Goal: Task Accomplishment & Management: Use online tool/utility

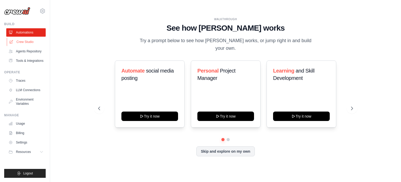
click at [21, 40] on link "Crew Studio" at bounding box center [26, 42] width 39 height 8
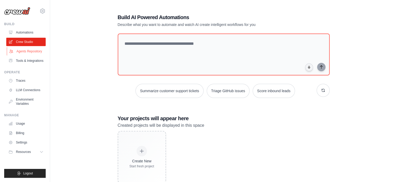
click at [27, 51] on link "Agents Repository" at bounding box center [26, 51] width 39 height 8
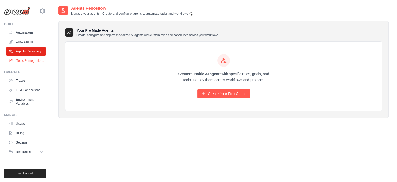
click at [28, 60] on link "Tools & Integrations" at bounding box center [26, 60] width 39 height 8
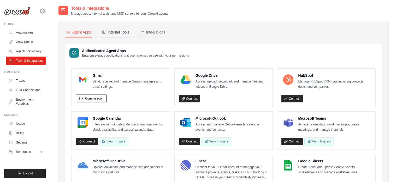
click at [118, 32] on div "Internal Tools" at bounding box center [116, 32] width 28 height 5
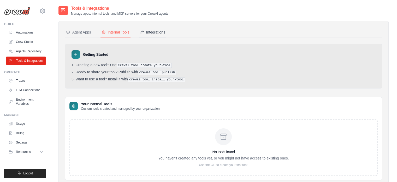
click at [155, 31] on div "Integrations" at bounding box center [152, 32] width 25 height 5
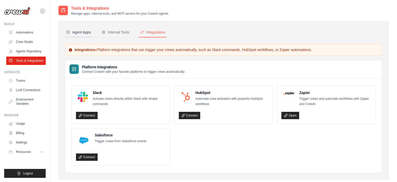
click at [79, 33] on div "Agent Apps" at bounding box center [78, 32] width 25 height 5
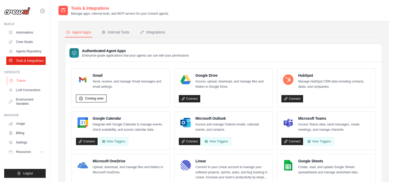
click at [23, 81] on link "Traces" at bounding box center [26, 80] width 39 height 8
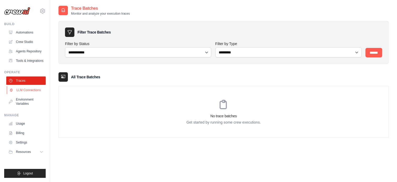
click at [28, 90] on link "LLM Connections" at bounding box center [26, 90] width 39 height 8
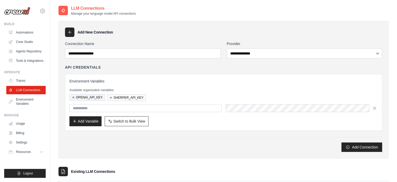
click at [88, 96] on button "OPENAI_API_KEY" at bounding box center [87, 97] width 36 height 7
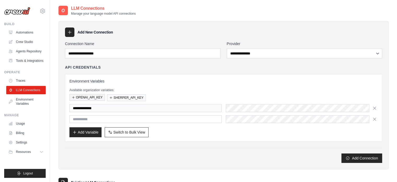
click at [88, 97] on button "OPENAI_API_KEY" at bounding box center [87, 97] width 36 height 7
click at [28, 103] on link "Environment Variables" at bounding box center [26, 101] width 39 height 13
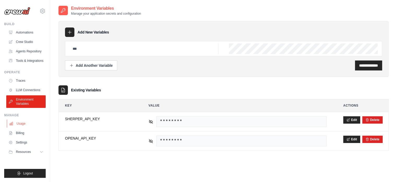
click at [22, 124] on link "Usage" at bounding box center [26, 123] width 39 height 8
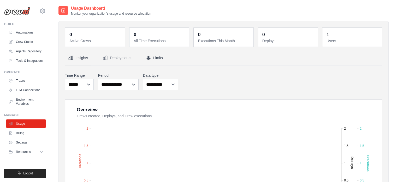
click at [154, 56] on button "Limits" at bounding box center [154, 58] width 23 height 14
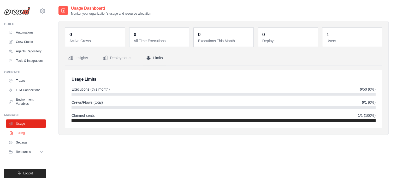
click at [21, 133] on link "Billing" at bounding box center [26, 132] width 39 height 8
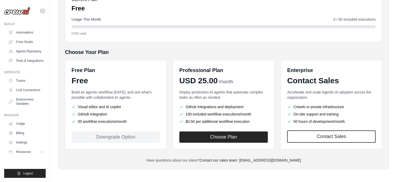
scroll to position [71, 0]
click at [25, 143] on link "Settings" at bounding box center [26, 142] width 39 height 8
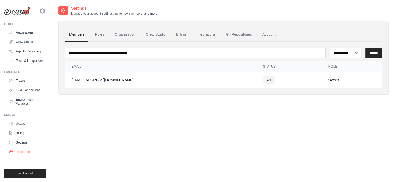
click at [27, 152] on span "Resources" at bounding box center [23, 151] width 15 height 4
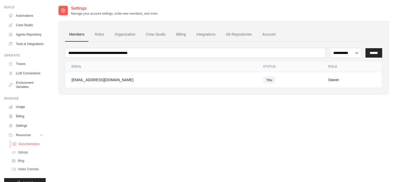
scroll to position [38, 0]
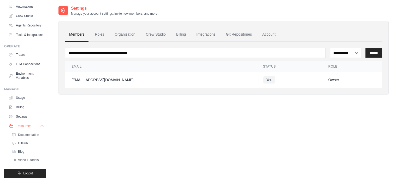
click at [40, 126] on icon at bounding box center [42, 126] width 4 height 4
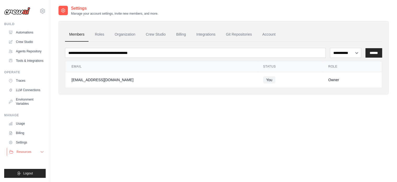
scroll to position [0, 0]
click at [20, 133] on link "Billing" at bounding box center [26, 132] width 39 height 8
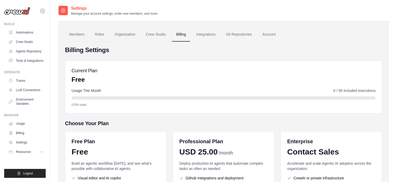
click at [180, 35] on link "Billing" at bounding box center [181, 34] width 18 height 14
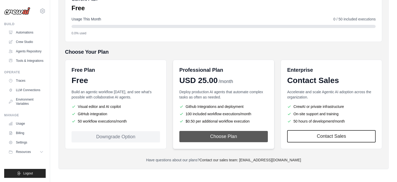
click at [221, 134] on button "Choose Plan" at bounding box center [223, 136] width 89 height 11
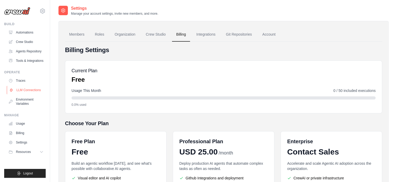
scroll to position [71, 0]
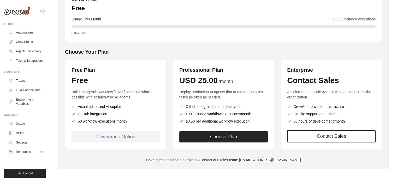
click at [42, 12] on icon at bounding box center [42, 11] width 6 height 6
click at [53, 32] on span "Settings" at bounding box center [65, 32] width 41 height 5
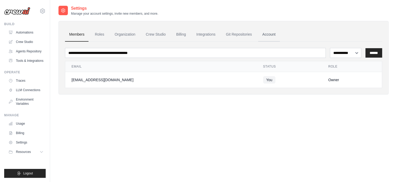
click at [269, 35] on link "Account" at bounding box center [269, 34] width 22 height 14
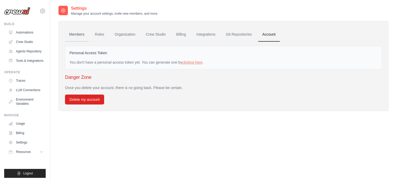
click at [78, 35] on link "Members" at bounding box center [77, 34] width 24 height 14
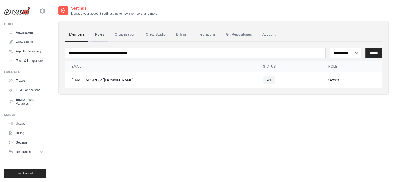
click at [101, 34] on link "Roles" at bounding box center [100, 34] width 18 height 14
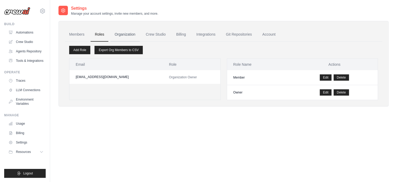
click at [126, 33] on link "Organization" at bounding box center [124, 34] width 29 height 14
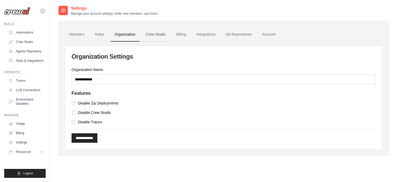
click at [155, 35] on link "Crew Studio" at bounding box center [156, 34] width 28 height 14
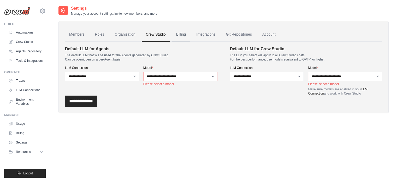
click at [182, 34] on link "Billing" at bounding box center [181, 34] width 18 height 14
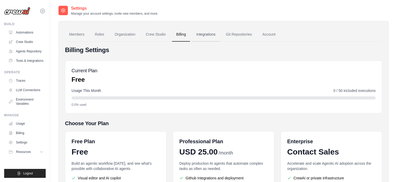
click at [206, 34] on link "Integrations" at bounding box center [205, 34] width 27 height 14
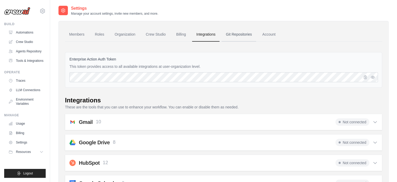
click at [236, 33] on link "Git Repositories" at bounding box center [239, 34] width 34 height 14
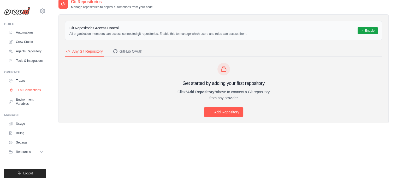
scroll to position [10, 0]
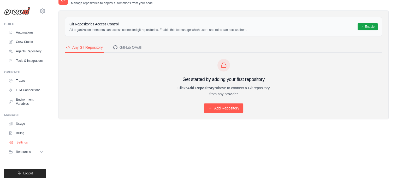
click at [22, 143] on link "Settings" at bounding box center [26, 142] width 39 height 8
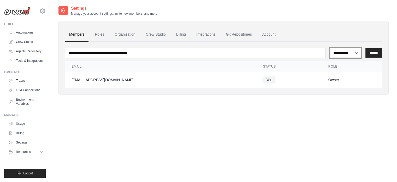
click at [355, 51] on select "**********" at bounding box center [345, 53] width 31 height 10
click at [41, 9] on icon at bounding box center [42, 11] width 6 height 6
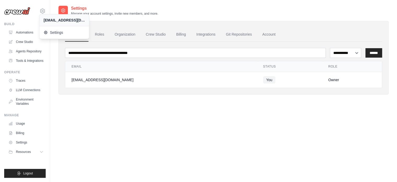
click at [60, 20] on div "ctasoulas@outlook.com" at bounding box center [64, 19] width 41 height 5
click at [56, 33] on span "Settings" at bounding box center [64, 32] width 41 height 5
click at [269, 33] on link "Account" at bounding box center [269, 34] width 22 height 14
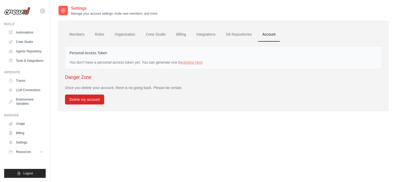
click at [24, 11] on img at bounding box center [17, 11] width 26 height 8
click at [191, 61] on link "clicking here" at bounding box center [192, 62] width 20 height 4
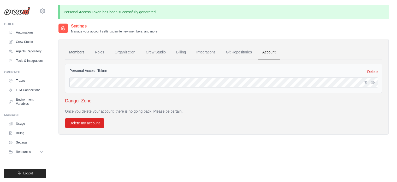
click at [76, 51] on link "Members" at bounding box center [77, 52] width 24 height 14
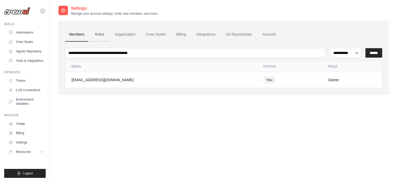
click at [98, 34] on link "Roles" at bounding box center [100, 34] width 18 height 14
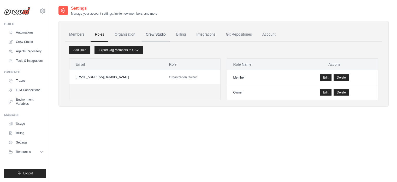
click at [156, 33] on link "Crew Studio" at bounding box center [156, 34] width 28 height 14
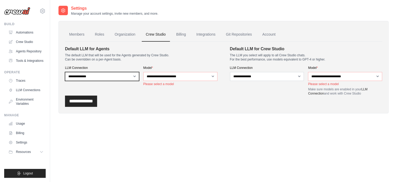
click at [134, 78] on select "**********" at bounding box center [102, 76] width 74 height 9
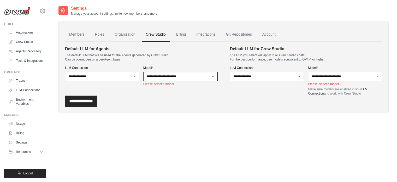
click at [212, 76] on select "**********" at bounding box center [180, 76] width 74 height 9
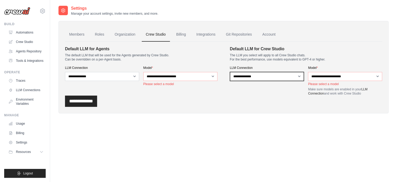
click at [299, 76] on select "**********" at bounding box center [267, 76] width 74 height 9
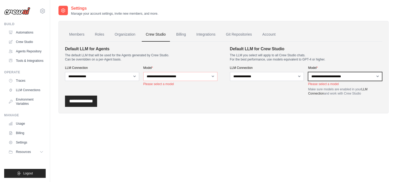
click at [376, 77] on select "**********" at bounding box center [345, 76] width 74 height 9
click at [183, 35] on link "Billing" at bounding box center [181, 34] width 18 height 14
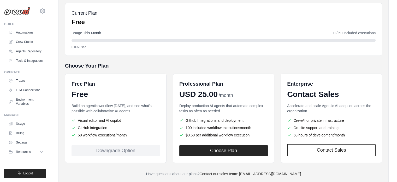
scroll to position [71, 0]
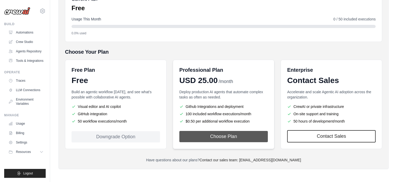
click at [225, 137] on button "Choose Plan" at bounding box center [223, 136] width 89 height 11
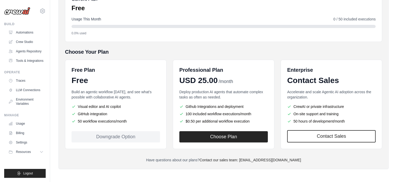
click at [116, 136] on div "Downgrade Option" at bounding box center [116, 136] width 89 height 11
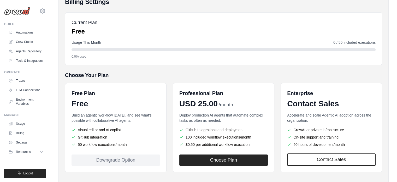
scroll to position [19, 0]
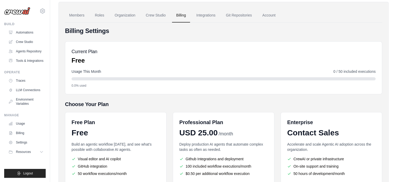
click at [17, 11] on img at bounding box center [17, 11] width 26 height 8
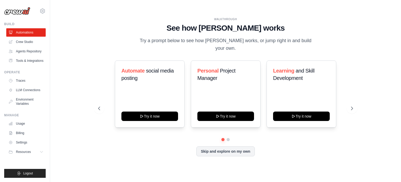
click at [15, 12] on img at bounding box center [17, 11] width 26 height 8
click at [16, 12] on img at bounding box center [17, 11] width 26 height 8
click at [42, 11] on icon at bounding box center [42, 11] width 6 height 6
click at [22, 150] on span "Resources" at bounding box center [23, 151] width 15 height 4
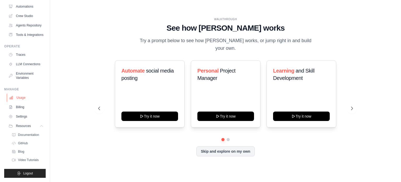
scroll to position [38, 0]
click at [78, 116] on div "WALKTHROUGH See how [PERSON_NAME] works Try a prompt below to see how [PERSON_N…" at bounding box center [225, 90] width 334 height 171
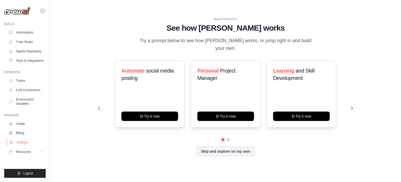
click at [24, 143] on link "Settings" at bounding box center [26, 142] width 39 height 8
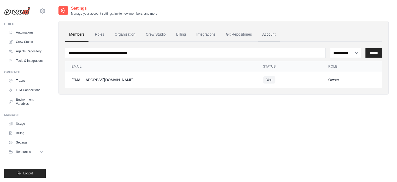
click at [264, 32] on link "Account" at bounding box center [269, 34] width 22 height 14
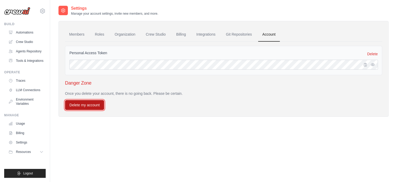
click at [86, 104] on button "Delete my account" at bounding box center [84, 105] width 39 height 10
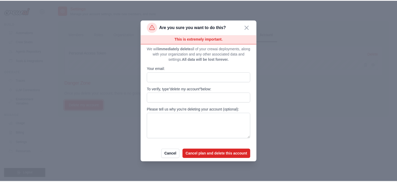
scroll to position [7, 0]
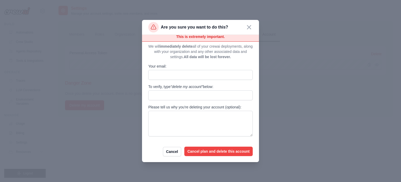
click at [212, 151] on button "Cancel plan and delete this account" at bounding box center [218, 150] width 68 height 9
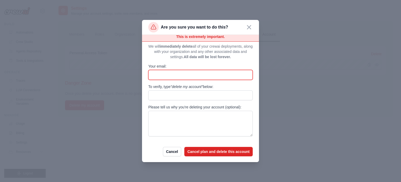
click at [177, 74] on input "Your email:" at bounding box center [200, 75] width 104 height 10
type input "**"
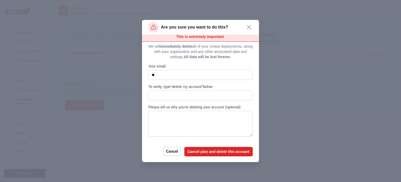
click at [164, 150] on button "Cancel" at bounding box center [172, 150] width 18 height 9
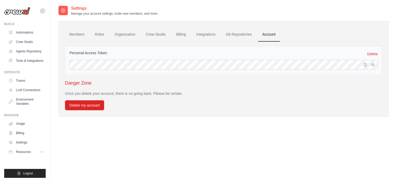
click at [42, 9] on icon at bounding box center [42, 11] width 6 height 6
click at [364, 65] on icon "button" at bounding box center [366, 64] width 4 height 4
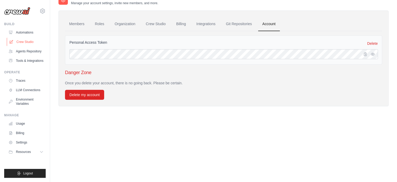
scroll to position [0, 0]
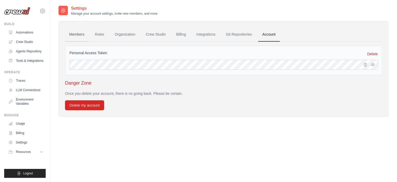
click at [78, 33] on link "Members" at bounding box center [77, 34] width 24 height 14
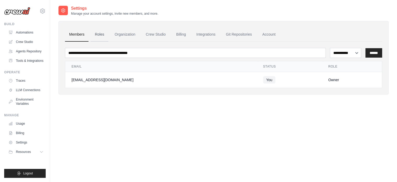
click at [101, 34] on link "Roles" at bounding box center [100, 34] width 18 height 14
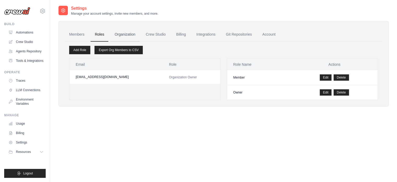
click at [128, 34] on link "Organization" at bounding box center [124, 34] width 29 height 14
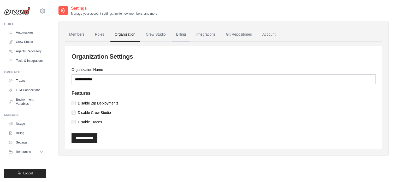
click at [182, 34] on link "Billing" at bounding box center [181, 34] width 18 height 14
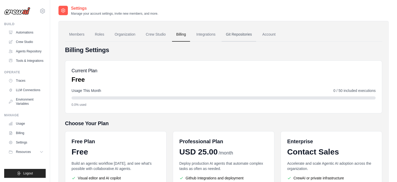
click at [242, 35] on link "Git Repositories" at bounding box center [239, 34] width 34 height 14
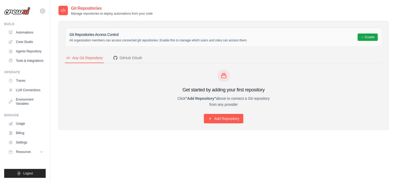
click at [17, 12] on img at bounding box center [17, 11] width 26 height 8
click at [15, 12] on img at bounding box center [17, 11] width 26 height 8
click at [42, 12] on icon at bounding box center [42, 11] width 6 height 6
click at [54, 32] on span "Settings" at bounding box center [64, 32] width 41 height 5
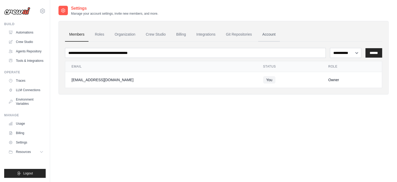
click at [267, 33] on link "Account" at bounding box center [269, 34] width 22 height 14
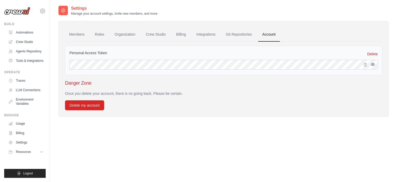
click at [373, 63] on icon "button" at bounding box center [372, 64] width 3 height 2
click at [373, 63] on icon "button" at bounding box center [372, 64] width 3 height 3
click at [84, 103] on button "Delete my account" at bounding box center [84, 105] width 39 height 10
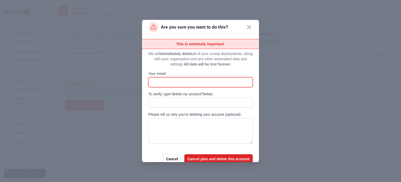
click at [200, 81] on input "Your email:" at bounding box center [200, 82] width 104 height 10
type input "**********"
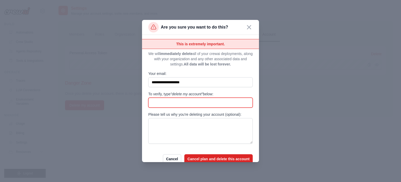
click at [195, 102] on input "To verify, type "delete my account" below:" at bounding box center [200, 102] width 104 height 10
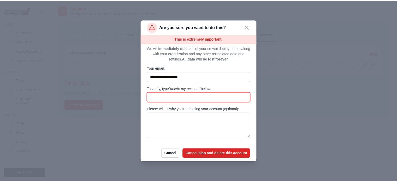
scroll to position [7, 0]
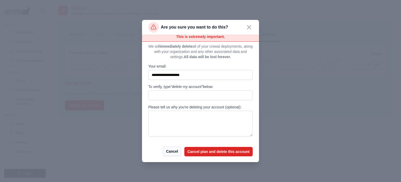
click at [165, 151] on button "Cancel" at bounding box center [172, 150] width 18 height 9
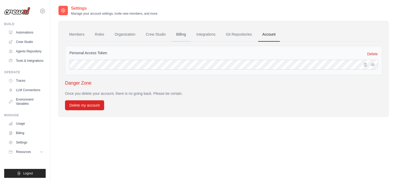
click at [182, 33] on link "Billing" at bounding box center [181, 34] width 18 height 14
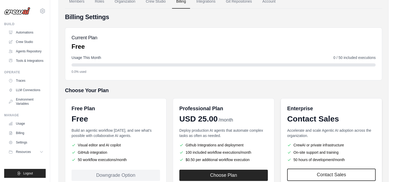
scroll to position [71, 0]
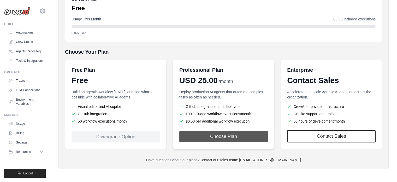
click at [216, 134] on button "Choose Plan" at bounding box center [223, 136] width 89 height 11
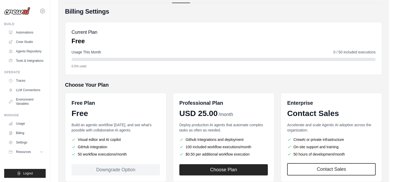
scroll to position [71, 0]
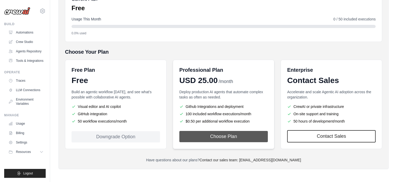
click at [222, 134] on button "Choose Plan" at bounding box center [223, 136] width 89 height 11
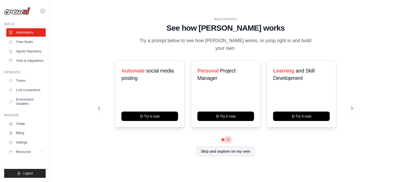
click at [229, 137] on button at bounding box center [228, 139] width 4 height 4
click at [221, 137] on button at bounding box center [223, 139] width 4 height 4
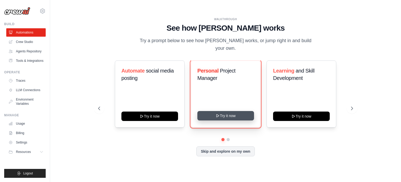
click at [225, 111] on button "Try it now" at bounding box center [225, 115] width 57 height 9
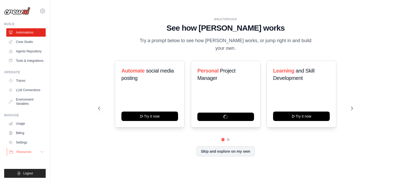
click at [25, 152] on span "Resources" at bounding box center [23, 151] width 15 height 4
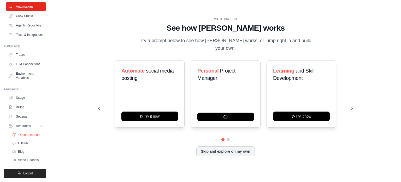
scroll to position [38, 0]
click at [28, 159] on span "Video Tutorials" at bounding box center [29, 159] width 21 height 4
click at [33, 134] on span "Documentation" at bounding box center [29, 134] width 21 height 4
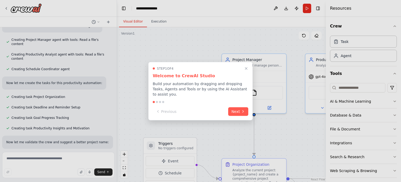
scroll to position [182, 0]
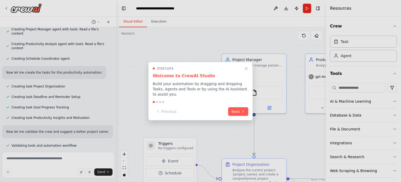
drag, startPoint x: 212, startPoint y: 71, endPoint x: 203, endPoint y: 71, distance: 8.9
click at [203, 70] on div "Step 1 of 4" at bounding box center [201, 68] width 96 height 4
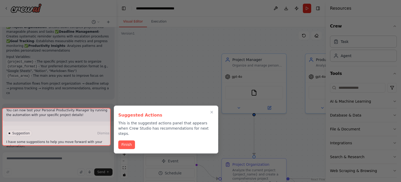
scroll to position [409, 0]
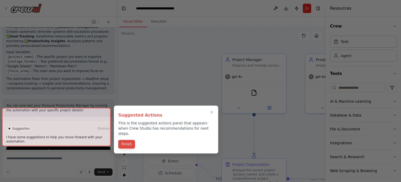
click at [128, 139] on button "Finish" at bounding box center [126, 143] width 17 height 9
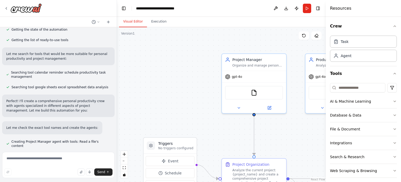
scroll to position [78, 0]
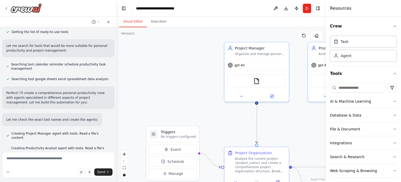
drag, startPoint x: 188, startPoint y: 54, endPoint x: 172, endPoint y: 34, distance: 25.0
click at [172, 34] on div ".deletable-edge-delete-btn { width: 20px; height: 20px; border: 0px solid #ffff…" at bounding box center [221, 104] width 209 height 154
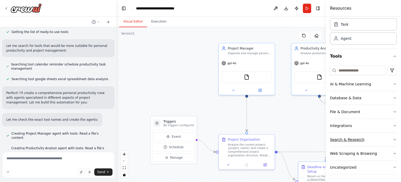
scroll to position [0, 0]
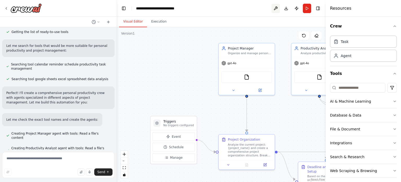
click at [274, 9] on button at bounding box center [276, 8] width 8 height 9
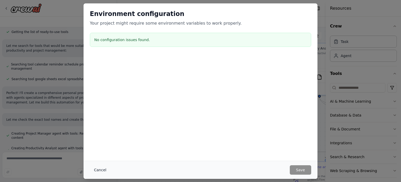
click at [102, 169] on button "Cancel" at bounding box center [100, 169] width 21 height 9
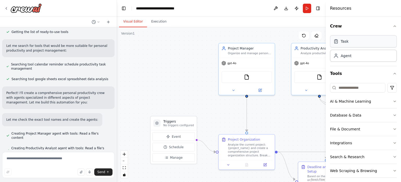
click at [366, 45] on div "Task" at bounding box center [363, 41] width 67 height 12
click at [343, 43] on div "Task" at bounding box center [345, 41] width 8 height 5
click at [347, 57] on div "Agent" at bounding box center [346, 55] width 11 height 5
click at [6, 8] on icon at bounding box center [6, 8] width 4 height 4
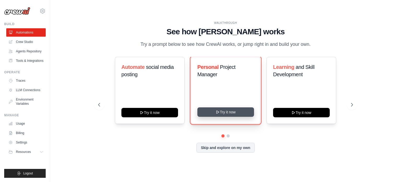
click at [224, 112] on button "Try it now" at bounding box center [225, 111] width 57 height 9
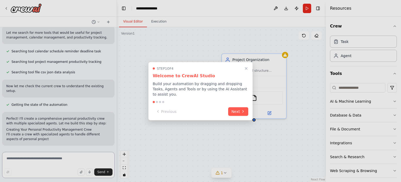
scroll to position [86, 0]
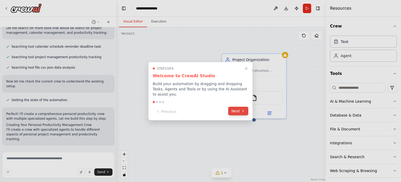
click at [237, 106] on button "Next" at bounding box center [238, 110] width 20 height 9
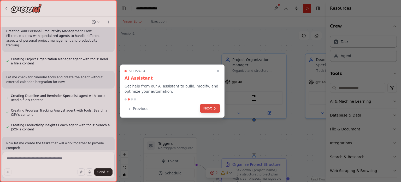
scroll to position [184, 0]
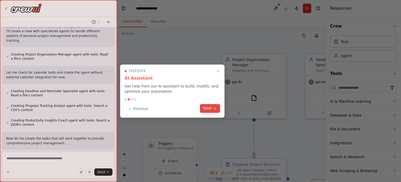
click at [207, 108] on button "Next" at bounding box center [210, 108] width 20 height 9
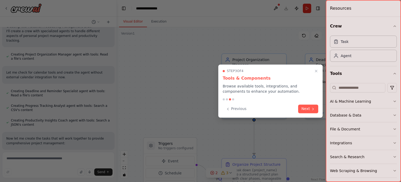
scroll to position [194, 0]
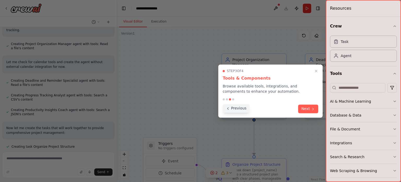
click at [227, 108] on icon at bounding box center [228, 108] width 4 height 4
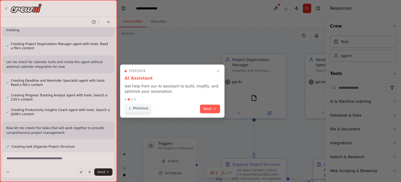
scroll to position [205, 0]
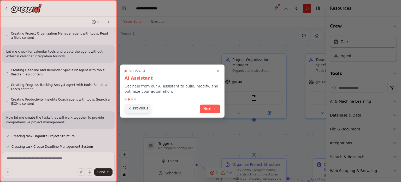
click at [130, 108] on icon at bounding box center [130, 108] width 4 height 4
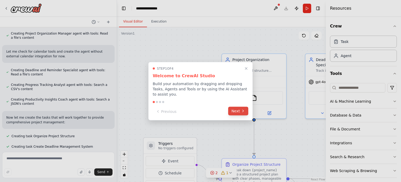
click at [238, 108] on button "Next" at bounding box center [238, 110] width 20 height 9
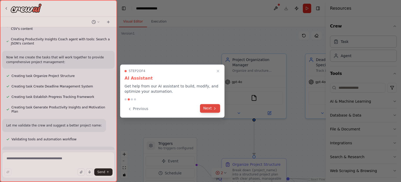
scroll to position [292, 0]
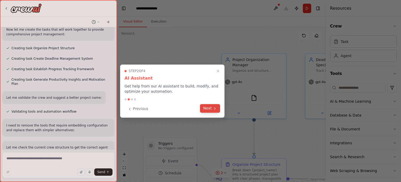
click at [209, 108] on button "Next" at bounding box center [210, 108] width 20 height 9
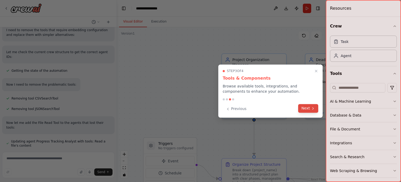
scroll to position [400, 0]
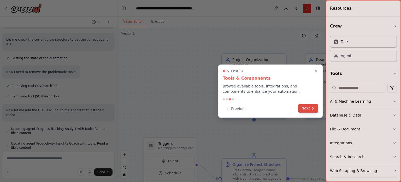
click at [305, 107] on button "Next" at bounding box center [308, 108] width 20 height 9
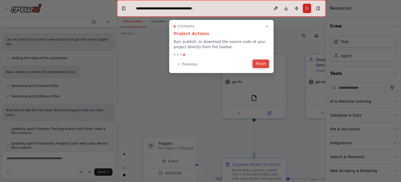
click at [262, 62] on button "Finish" at bounding box center [261, 63] width 17 height 9
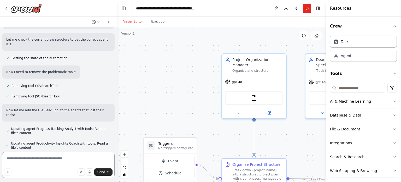
click at [59, 159] on textarea at bounding box center [58, 164] width 113 height 26
click at [92, 159] on textarea "**********" at bounding box center [58, 164] width 113 height 26
click at [90, 158] on textarea "**********" at bounding box center [58, 164] width 113 height 26
click at [33, 162] on textarea "**********" at bounding box center [58, 164] width 113 height 26
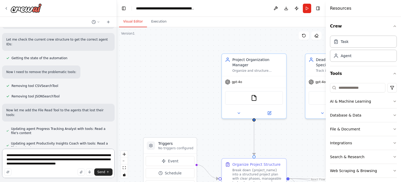
click at [7, 155] on textarea "**********" at bounding box center [58, 162] width 113 height 29
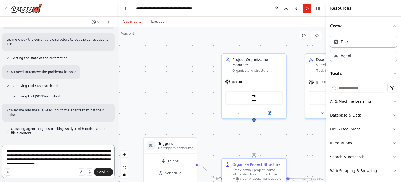
click at [49, 152] on textarea "**********" at bounding box center [58, 160] width 113 height 33
click at [49, 151] on textarea "**********" at bounding box center [58, 160] width 113 height 33
click at [24, 155] on textarea "**********" at bounding box center [58, 160] width 113 height 33
click at [68, 155] on textarea "**********" at bounding box center [58, 160] width 113 height 33
click at [73, 156] on textarea "**********" at bounding box center [58, 160] width 113 height 33
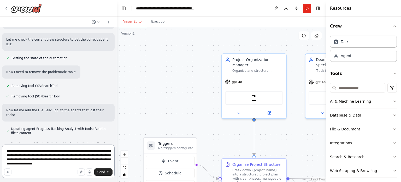
drag, startPoint x: 26, startPoint y: 159, endPoint x: 43, endPoint y: 160, distance: 17.5
click at [43, 160] on textarea "**********" at bounding box center [58, 160] width 113 height 33
click at [76, 159] on textarea "**********" at bounding box center [58, 160] width 113 height 33
click at [85, 159] on textarea "**********" at bounding box center [58, 160] width 113 height 33
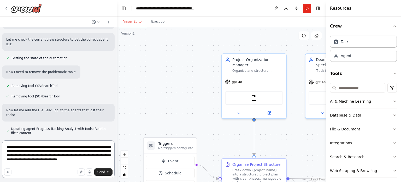
click at [72, 147] on textarea "**********" at bounding box center [58, 159] width 113 height 38
click at [96, 163] on textarea "**********" at bounding box center [58, 159] width 113 height 38
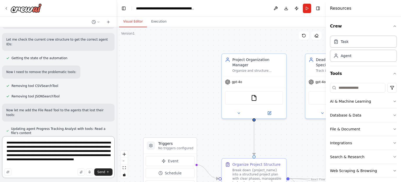
paste textarea "**********"
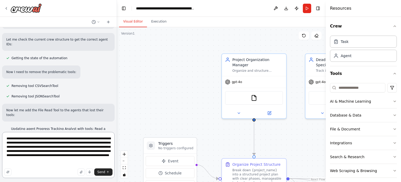
click at [68, 159] on textarea "**********" at bounding box center [58, 155] width 113 height 46
click at [77, 160] on textarea "**********" at bounding box center [58, 155] width 113 height 46
click at [20, 163] on textarea "**********" at bounding box center [58, 155] width 113 height 46
click at [50, 143] on textarea "**********" at bounding box center [58, 155] width 113 height 46
drag, startPoint x: 83, startPoint y: 159, endPoint x: 40, endPoint y: 166, distance: 43.4
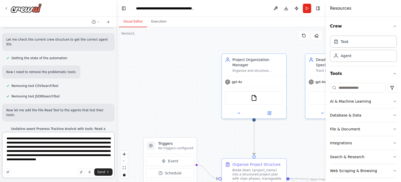
click at [40, 166] on textarea "**********" at bounding box center [58, 155] width 113 height 46
click at [78, 143] on textarea "**********" at bounding box center [58, 155] width 113 height 46
paste textarea "**********"
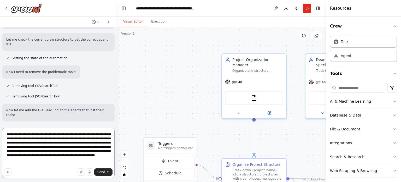
click at [41, 147] on textarea "**********" at bounding box center [58, 152] width 113 height 50
click at [54, 147] on textarea "**********" at bounding box center [58, 152] width 113 height 50
type textarea "**********"
click at [99, 171] on span "Send" at bounding box center [101, 171] width 8 height 4
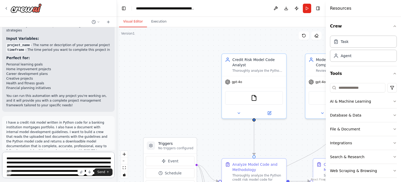
scroll to position [688, 0]
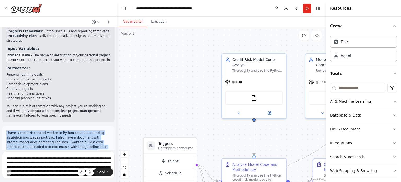
drag, startPoint x: 6, startPoint y: 81, endPoint x: 43, endPoint y: 113, distance: 49.6
click at [43, 126] on div "I have a credit risk model written in Python code for a banking institution mor…" at bounding box center [58, 149] width 113 height 46
copy p "I have a credit risk model written in Python code for a banking institution mor…"
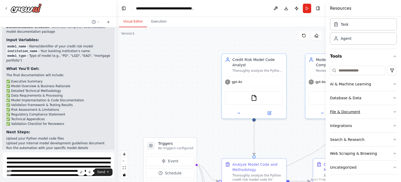
scroll to position [0, 0]
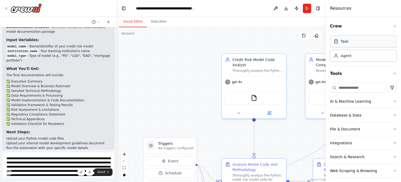
click at [344, 43] on div "Task" at bounding box center [345, 41] width 8 height 5
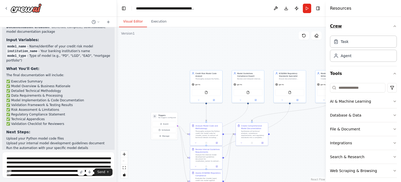
click at [393, 26] on icon "button" at bounding box center [395, 26] width 4 height 4
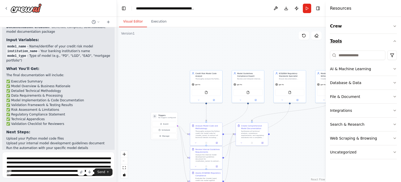
click at [394, 42] on icon "button" at bounding box center [395, 41] width 4 height 4
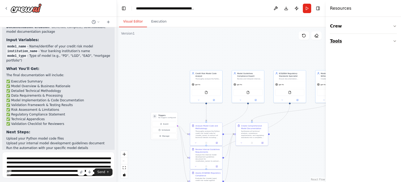
click at [394, 42] on icon "button" at bounding box center [395, 41] width 4 height 4
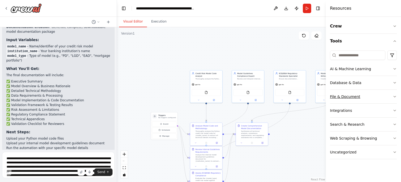
click at [394, 97] on icon "button" at bounding box center [395, 96] width 4 height 4
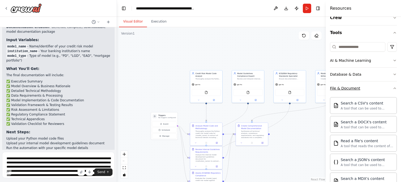
scroll to position [8, 0]
click at [393, 89] on icon "button" at bounding box center [395, 88] width 4 height 4
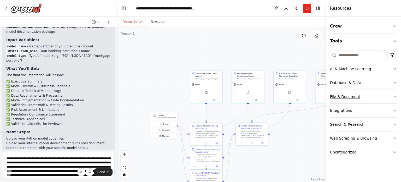
scroll to position [0, 0]
click at [396, 138] on icon "button" at bounding box center [395, 138] width 4 height 4
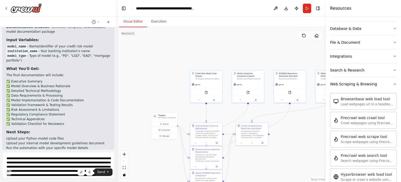
scroll to position [53, 0]
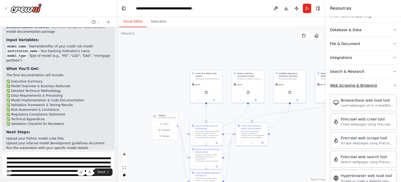
click at [393, 85] on icon "button" at bounding box center [395, 85] width 4 height 4
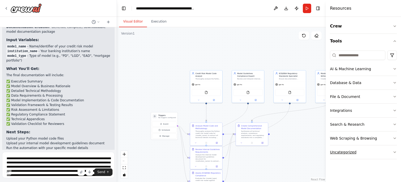
click at [394, 151] on icon "button" at bounding box center [395, 152] width 4 height 4
click at [155, 24] on button "Execution" at bounding box center [159, 21] width 24 height 11
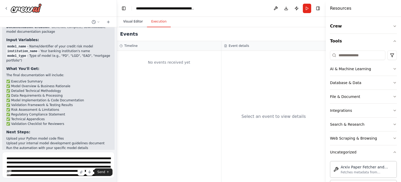
click at [137, 22] on button "Visual Editor" at bounding box center [133, 21] width 28 height 11
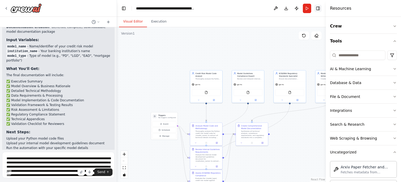
click at [318, 9] on button "Toggle Right Sidebar" at bounding box center [317, 8] width 7 height 7
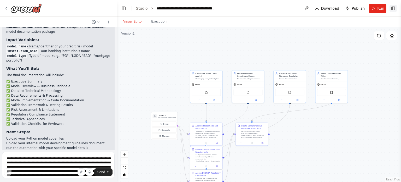
click at [395, 9] on button "Toggle Right Sidebar" at bounding box center [393, 8] width 7 height 7
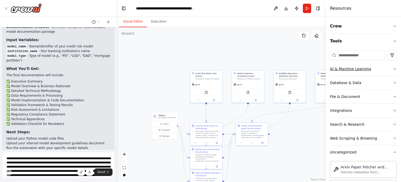
click at [393, 69] on icon "button" at bounding box center [395, 69] width 4 height 4
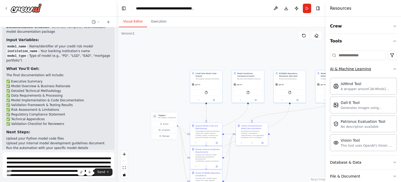
click at [394, 69] on icon "button" at bounding box center [395, 68] width 2 height 1
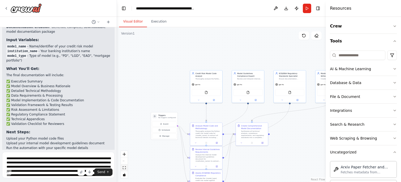
click at [125, 166] on icon "fit view" at bounding box center [124, 167] width 3 height 3
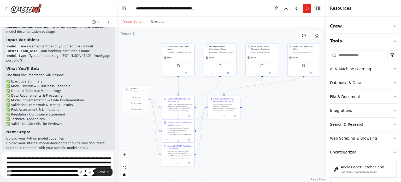
click at [318, 7] on button "Toggle Right Sidebar" at bounding box center [317, 8] width 7 height 7
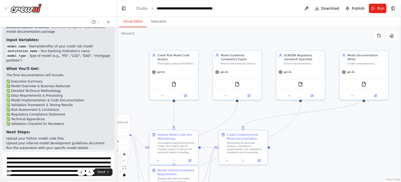
drag, startPoint x: 293, startPoint y: 102, endPoint x: 344, endPoint y: 133, distance: 59.7
click at [344, 133] on div ".deletable-edge-delete-btn { width: 20px; height: 20px; border: 0px solid #ffff…" at bounding box center [259, 104] width 284 height 154
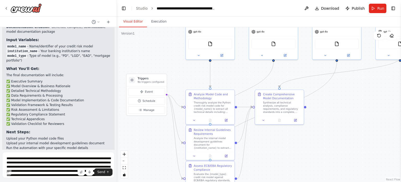
drag, startPoint x: 333, startPoint y: 150, endPoint x: 367, endPoint y: 110, distance: 52.6
click at [367, 110] on div ".deletable-edge-delete-btn { width: 20px; height: 20px; border: 0px solid #ffff…" at bounding box center [259, 104] width 284 height 154
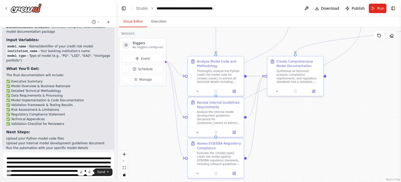
drag, startPoint x: 355, startPoint y: 133, endPoint x: 384, endPoint y: 108, distance: 37.8
click at [384, 108] on div ".deletable-edge-delete-btn { width: 20px; height: 20px; border: 0px solid #ffff…" at bounding box center [259, 104] width 284 height 154
click at [394, 8] on button "Toggle Right Sidebar" at bounding box center [393, 8] width 7 height 7
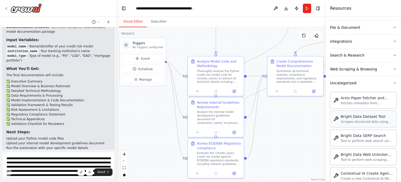
scroll to position [78, 0]
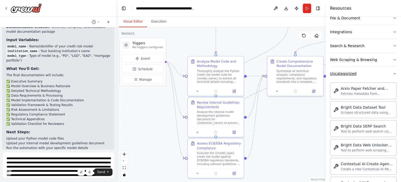
click at [394, 73] on icon "button" at bounding box center [395, 73] width 2 height 1
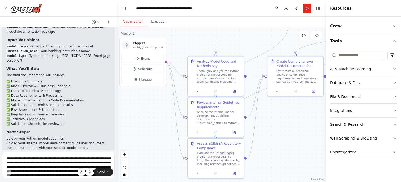
click at [395, 96] on icon "button" at bounding box center [395, 96] width 2 height 1
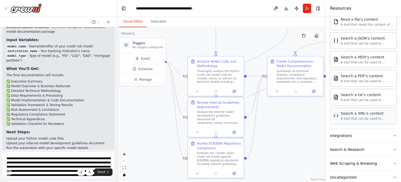
scroll to position [131, 0]
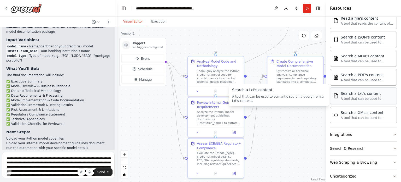
click at [355, 96] on div "A tool that can be used to semantic search a query from a txt's content." at bounding box center [367, 98] width 53 height 4
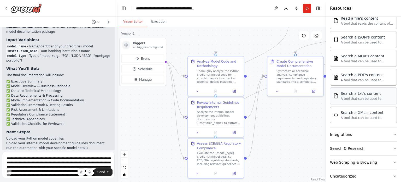
click at [366, 94] on div "Search a txt's content" at bounding box center [367, 93] width 53 height 5
click at [338, 96] on img at bounding box center [335, 95] width 5 height 5
click at [364, 97] on div "A tool that can be used to semantic search a query from a txt's content." at bounding box center [367, 98] width 53 height 4
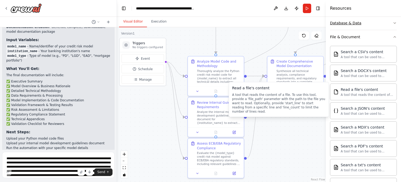
scroll to position [54, 0]
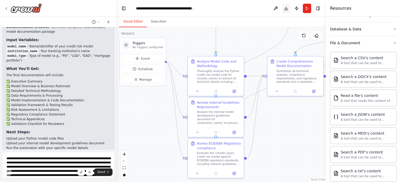
click at [284, 9] on button "Download" at bounding box center [286, 8] width 8 height 9
click at [50, 159] on textarea "**********" at bounding box center [58, 164] width 113 height 26
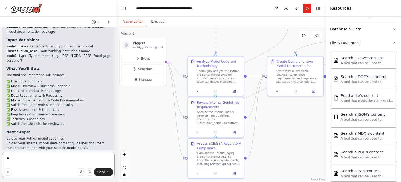
type textarea "*"
paste textarea "**********"
click at [93, 160] on textarea "**********" at bounding box center [58, 164] width 113 height 26
paste textarea "**********"
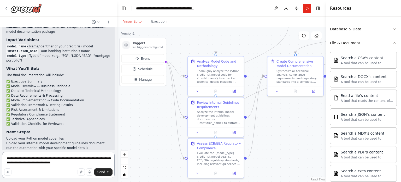
click at [50, 159] on textarea "**********" at bounding box center [58, 164] width 113 height 26
click at [75, 163] on textarea "**********" at bounding box center [58, 164] width 113 height 26
click at [80, 163] on textarea "**********" at bounding box center [58, 164] width 113 height 26
paste textarea "**********"
click at [107, 162] on textarea "**********" at bounding box center [58, 164] width 113 height 26
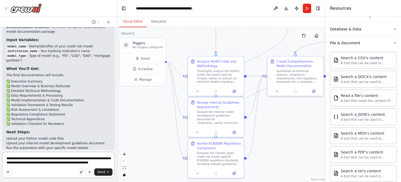
type textarea "**********"
click at [81, 171] on icon "button" at bounding box center [81, 171] width 3 height 3
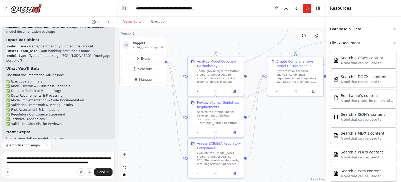
click at [81, 173] on icon "button" at bounding box center [81, 171] width 3 height 3
click at [82, 172] on icon "button" at bounding box center [81, 171] width 3 height 3
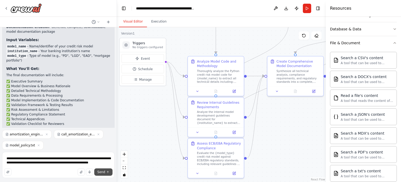
click at [101, 172] on span "Send" at bounding box center [101, 171] width 8 height 4
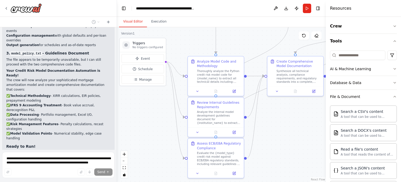
scroll to position [1874, 0]
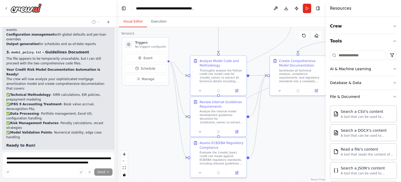
drag, startPoint x: 159, startPoint y: 132, endPoint x: 162, endPoint y: 128, distance: 5.6
click at [162, 128] on div ".deletable-edge-delete-btn { width: 20px; height: 20px; border: 0px solid #ffff…" at bounding box center [221, 104] width 209 height 154
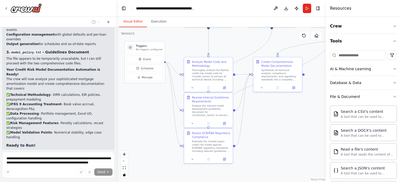
drag, startPoint x: 150, startPoint y: 107, endPoint x: 147, endPoint y: 102, distance: 5.8
click at [148, 102] on div ".deletable-edge-delete-btn { width: 20px; height: 20px; border: 0px solid #ffff…" at bounding box center [221, 104] width 209 height 154
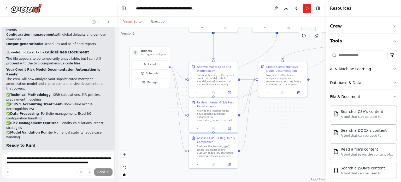
drag, startPoint x: 135, startPoint y: 94, endPoint x: 140, endPoint y: 100, distance: 7.4
click at [140, 100] on div ".deletable-edge-delete-btn { width: 20px; height: 20px; border: 0px solid #ffff…" at bounding box center [221, 104] width 209 height 154
click at [393, 96] on icon "button" at bounding box center [395, 96] width 4 height 4
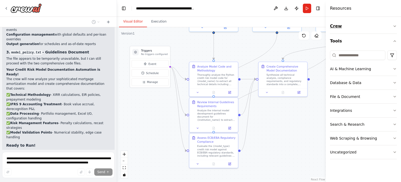
click at [395, 24] on button "Crew" at bounding box center [363, 26] width 67 height 15
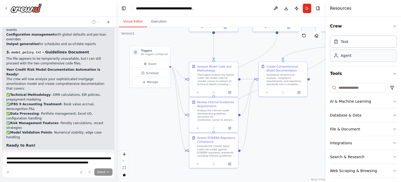
click at [346, 58] on div "Agent" at bounding box center [363, 55] width 67 height 12
click at [393, 25] on icon "button" at bounding box center [395, 26] width 4 height 4
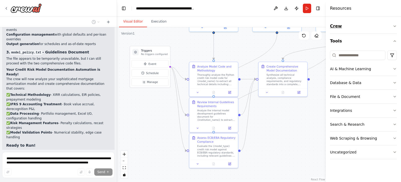
click at [336, 27] on button "Crew" at bounding box center [363, 26] width 67 height 15
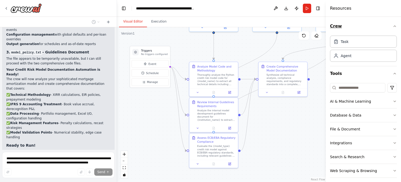
click at [336, 26] on button "Crew" at bounding box center [363, 26] width 67 height 15
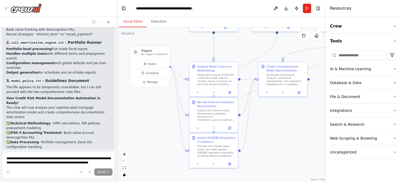
scroll to position [1874, 0]
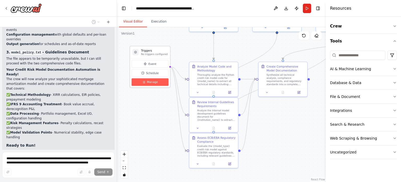
click at [150, 83] on span "Manage" at bounding box center [152, 82] width 11 height 4
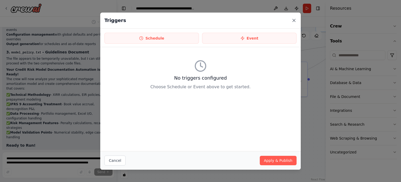
click at [294, 20] on icon at bounding box center [294, 20] width 3 height 3
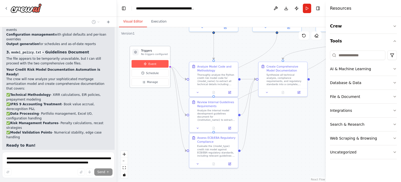
click at [151, 62] on span "Event" at bounding box center [153, 64] width 8 height 4
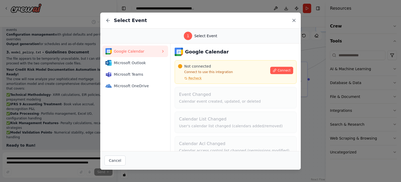
click at [293, 19] on icon at bounding box center [293, 20] width 5 height 5
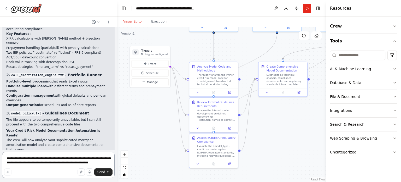
scroll to position [1724, 0]
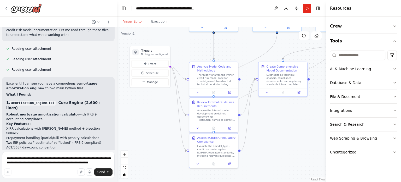
drag, startPoint x: 6, startPoint y: 125, endPoint x: 69, endPoint y: 125, distance: 62.7
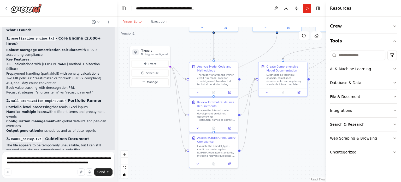
scroll to position [1776, 0]
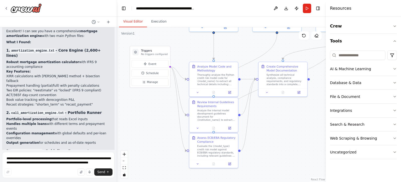
drag, startPoint x: 6, startPoint y: 73, endPoint x: 70, endPoint y: 71, distance: 63.8
click at [70, 155] on p "The file appears to be temporarily unavailable, but I can still proceed with th…" at bounding box center [58, 159] width 104 height 9
drag, startPoint x: 11, startPoint y: 66, endPoint x: 69, endPoint y: 73, distance: 58.4
click at [69, 73] on div "Excellent! I can see you have a comprehensive mortgage amortization engine with…" at bounding box center [58, 157] width 104 height 256
copy div "model_policy.txt - Guidelines Document The file appears to be temporarily unava…"
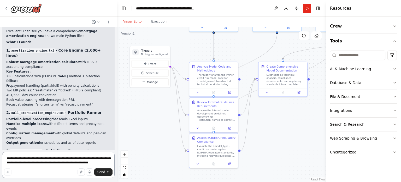
click at [31, 159] on textarea "**********" at bounding box center [58, 164] width 113 height 26
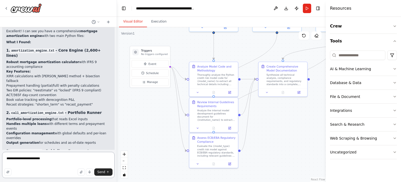
paste textarea "**********"
click at [8, 162] on textarea "**********" at bounding box center [58, 164] width 113 height 26
click at [56, 162] on textarea "**********" at bounding box center [58, 164] width 113 height 26
click at [58, 163] on textarea "**********" at bounding box center [58, 164] width 113 height 26
click at [10, 162] on textarea "**********" at bounding box center [58, 164] width 113 height 26
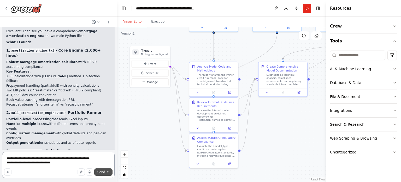
type textarea "**********"
click at [101, 170] on span "Send" at bounding box center [101, 171] width 8 height 4
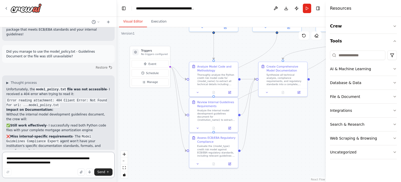
scroll to position [2029, 0]
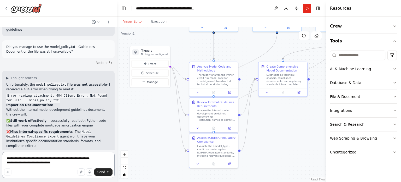
click at [36, 161] on textarea "**********" at bounding box center [58, 164] width 113 height 26
click at [81, 171] on icon "button" at bounding box center [81, 171] width 2 height 3
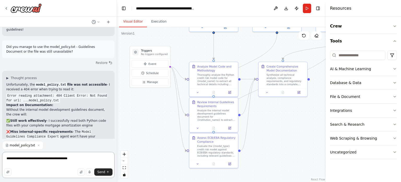
click at [69, 159] on textarea "**********" at bounding box center [58, 164] width 113 height 26
type textarea "**********"
click at [99, 171] on span "Send" at bounding box center [101, 171] width 8 height 4
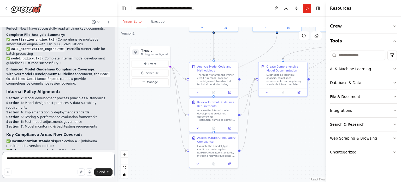
scroll to position [2357, 0]
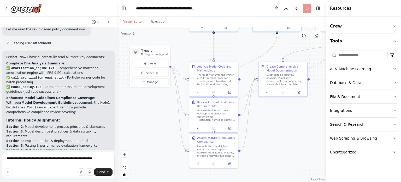
scroll to position [2315, 0]
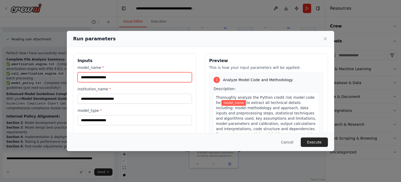
click at [121, 77] on input "model_name *" at bounding box center [135, 77] width 114 height 10
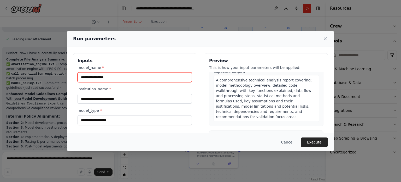
scroll to position [84, 0]
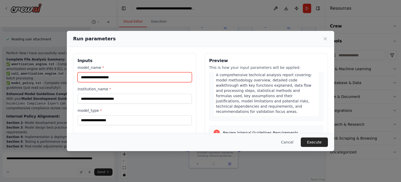
type input "**********"
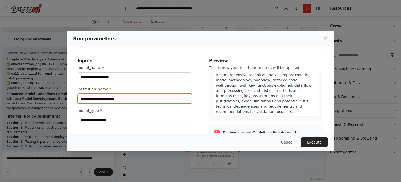
click at [115, 97] on input "institution_name *" at bounding box center [135, 98] width 114 height 10
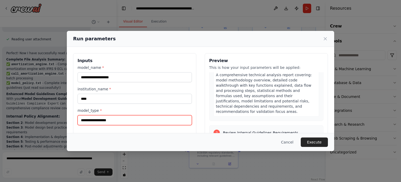
click at [128, 119] on input "model_type *" at bounding box center [135, 120] width 114 height 10
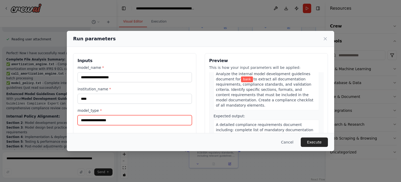
scroll to position [162, 0]
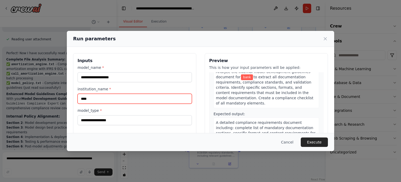
click at [81, 98] on input "****" at bounding box center [135, 98] width 114 height 10
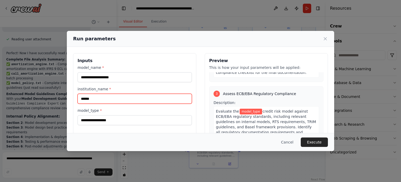
scroll to position [240, 0]
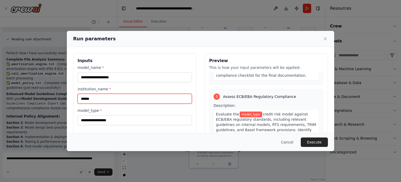
type input "******"
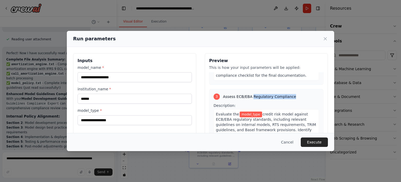
drag, startPoint x: 248, startPoint y: 90, endPoint x: 286, endPoint y: 91, distance: 38.7
click at [286, 94] on span "Assess ECB/EBA Regulatory Compliance" at bounding box center [259, 96] width 73 height 5
copy span "Regulatory Compliance"
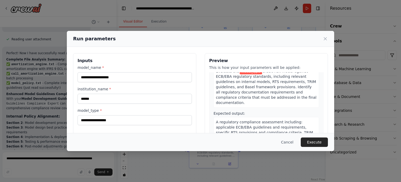
scroll to position [292, 0]
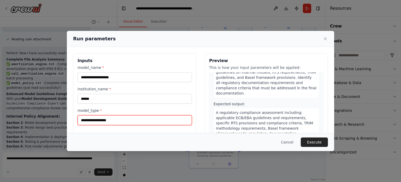
click at [119, 120] on input "model_type *" at bounding box center [135, 120] width 114 height 10
paste input "**********"
click at [83, 119] on input "**********" at bounding box center [135, 120] width 114 height 10
click at [100, 119] on input "**********" at bounding box center [135, 120] width 114 height 10
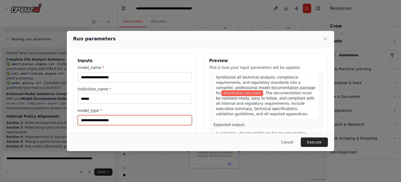
scroll to position [50, 0]
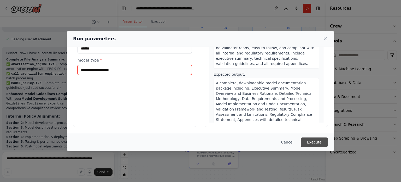
type input "**********"
click at [317, 143] on button "Execute" at bounding box center [314, 141] width 27 height 9
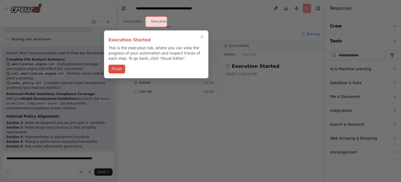
click at [118, 70] on button "Finish" at bounding box center [116, 69] width 17 height 9
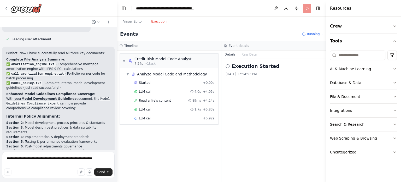
click at [157, 20] on button "Execution" at bounding box center [159, 21] width 24 height 11
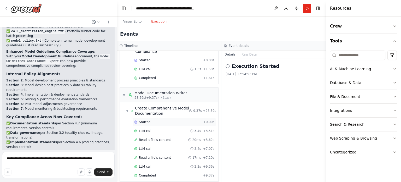
scroll to position [268, 0]
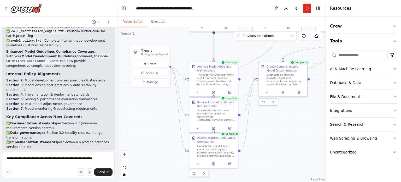
click at [131, 21] on button "Visual Editor" at bounding box center [133, 21] width 28 height 11
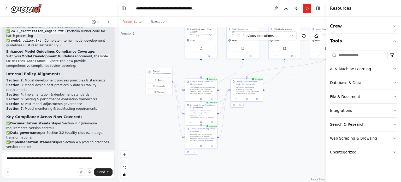
drag, startPoint x: 294, startPoint y: 132, endPoint x: 254, endPoint y: 125, distance: 41.1
click at [254, 125] on div ".deletable-edge-delete-btn { width: 20px; height: 20px; border: 0px solid #ffff…" at bounding box center [221, 104] width 209 height 154
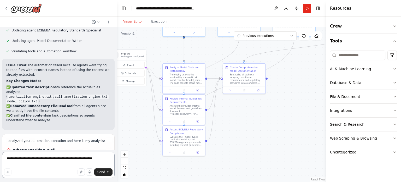
scroll to position [2733, 0]
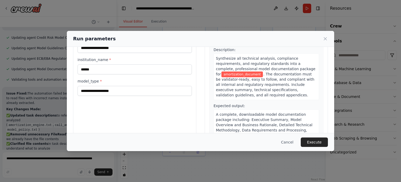
scroll to position [50, 0]
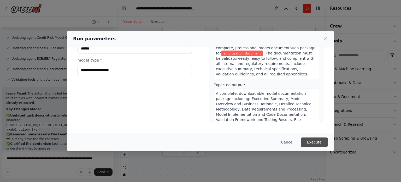
click at [317, 141] on button "Execute" at bounding box center [314, 141] width 27 height 9
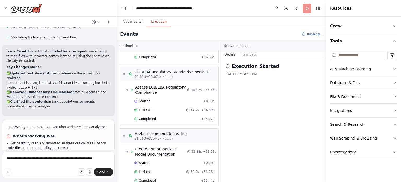
scroll to position [119, 0]
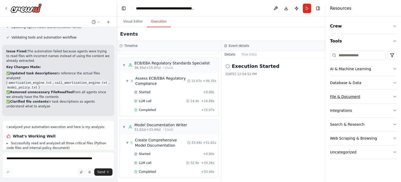
click at [395, 96] on icon "button" at bounding box center [395, 96] width 4 height 4
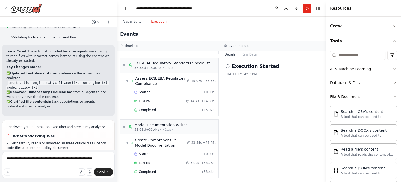
click at [393, 97] on icon "button" at bounding box center [395, 96] width 4 height 4
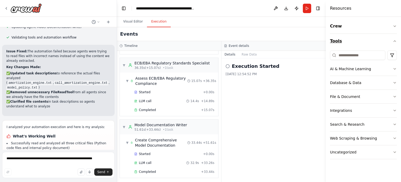
click at [394, 41] on icon "button" at bounding box center [395, 41] width 4 height 4
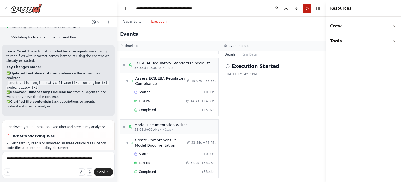
click at [307, 7] on button "Run" at bounding box center [307, 8] width 8 height 9
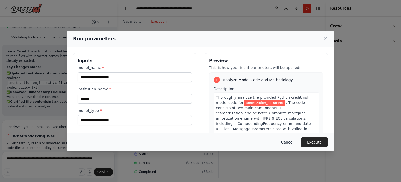
click at [288, 142] on button "Cancel" at bounding box center [287, 141] width 21 height 9
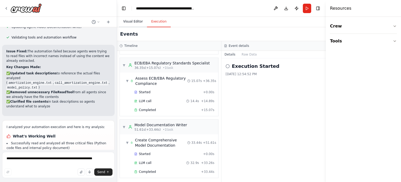
click at [130, 21] on button "Visual Editor" at bounding box center [133, 21] width 28 height 11
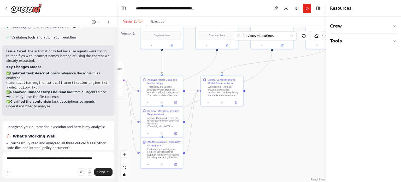
drag, startPoint x: 264, startPoint y: 107, endPoint x: 243, endPoint y: 118, distance: 23.2
click at [243, 118] on div ".deletable-edge-delete-btn { width: 20px; height: 20px; border: 0px solid #ffff…" at bounding box center [221, 104] width 209 height 154
click at [52, 158] on textarea "**********" at bounding box center [58, 164] width 113 height 26
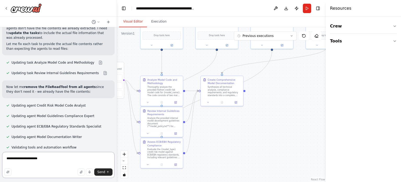
scroll to position [2602, 0]
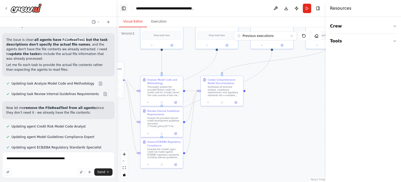
click at [122, 7] on button "Toggle Left Sidebar" at bounding box center [123, 8] width 7 height 7
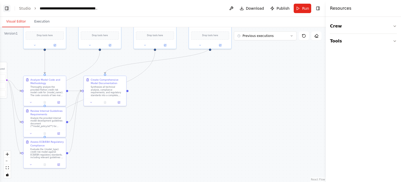
click at [5, 9] on button "Toggle Left Sidebar" at bounding box center [6, 8] width 7 height 7
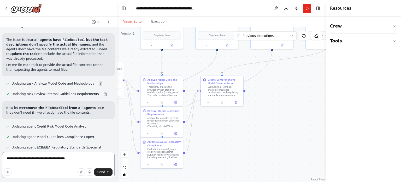
click at [18, 159] on textarea "**********" at bounding box center [58, 164] width 113 height 26
type textarea "**********"
click at [101, 172] on span "Send" at bounding box center [101, 171] width 8 height 4
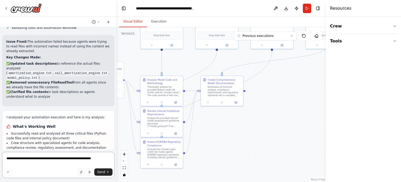
scroll to position [2780, 0]
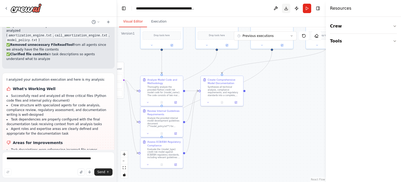
click at [284, 8] on button "Download" at bounding box center [286, 8] width 8 height 9
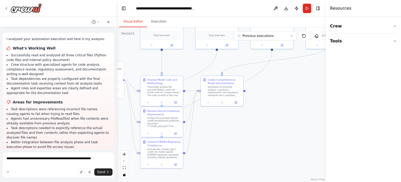
scroll to position [2832, 0]
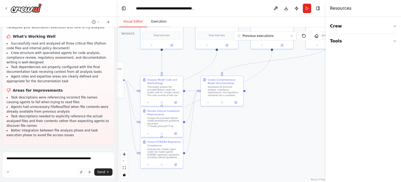
click at [160, 22] on button "Execution" at bounding box center [159, 21] width 24 height 11
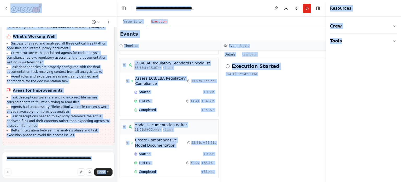
click at [233, 7] on header "**********" at bounding box center [221, 8] width 209 height 17
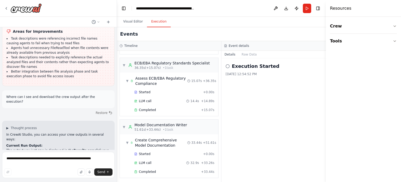
scroll to position [2911, 0]
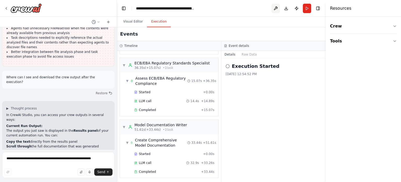
click at [276, 8] on button at bounding box center [276, 8] width 8 height 9
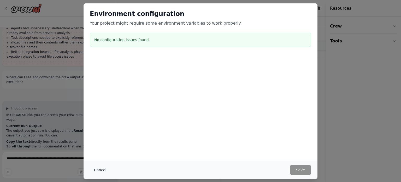
click at [99, 171] on button "Cancel" at bounding box center [100, 169] width 21 height 9
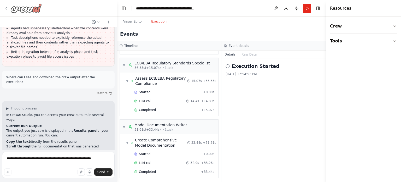
click at [7, 9] on icon at bounding box center [6, 8] width 4 height 4
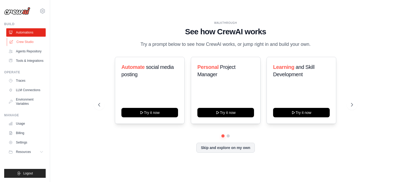
click at [28, 41] on link "Crew Studio" at bounding box center [26, 42] width 39 height 8
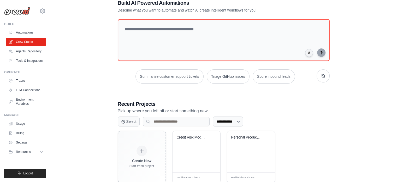
scroll to position [28, 0]
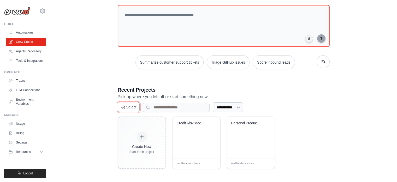
click at [130, 106] on button "Select" at bounding box center [129, 107] width 22 height 10
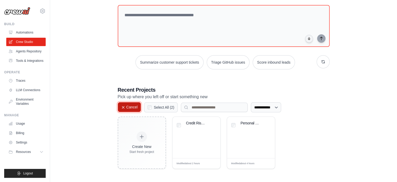
click at [122, 107] on icon at bounding box center [123, 107] width 4 height 4
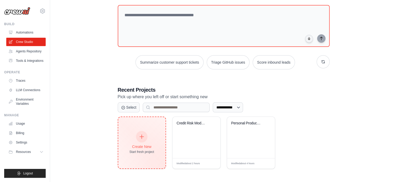
click at [140, 150] on div "Start fresh project" at bounding box center [142, 151] width 25 height 4
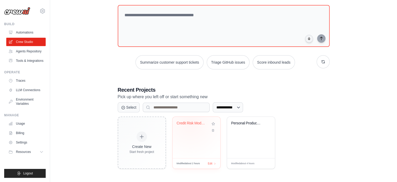
click at [190, 122] on div "Credit Risk Model Documentation & C..." at bounding box center [193, 123] width 32 height 5
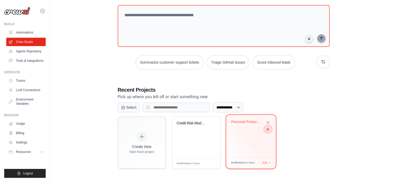
click at [268, 129] on icon at bounding box center [267, 128] width 3 height 3
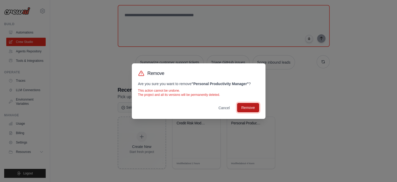
click at [251, 108] on button "Remove" at bounding box center [248, 107] width 22 height 9
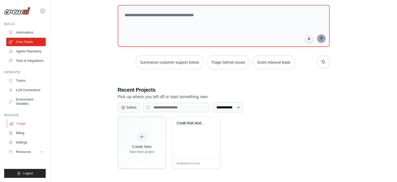
click at [19, 124] on link "Usage" at bounding box center [26, 123] width 39 height 8
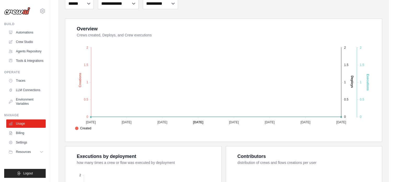
scroll to position [78, 0]
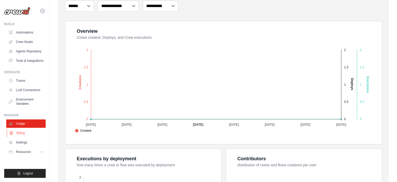
click at [20, 131] on link "Billing" at bounding box center [26, 132] width 39 height 8
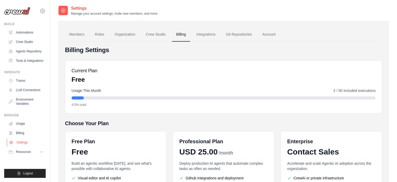
click at [18, 143] on link "Settings" at bounding box center [26, 142] width 39 height 8
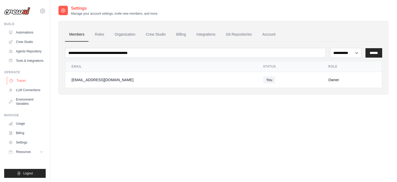
click at [20, 80] on link "Traces" at bounding box center [26, 80] width 39 height 8
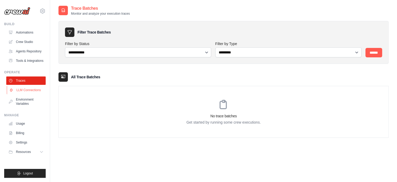
click at [26, 89] on link "LLM Connections" at bounding box center [26, 90] width 39 height 8
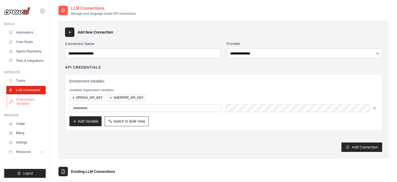
click at [27, 102] on link "Environment Variables" at bounding box center [26, 101] width 39 height 13
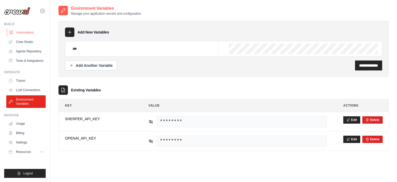
click at [20, 31] on link "Automations" at bounding box center [26, 32] width 39 height 8
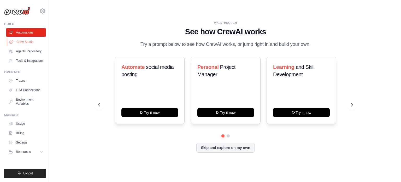
click at [22, 41] on link "Crew Studio" at bounding box center [26, 42] width 39 height 8
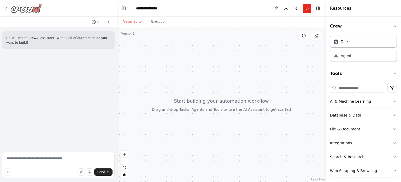
click at [5, 8] on icon at bounding box center [6, 8] width 4 height 4
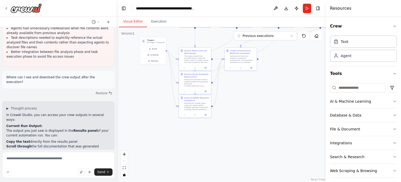
drag, startPoint x: 298, startPoint y: 160, endPoint x: 274, endPoint y: 77, distance: 85.9
click at [274, 77] on div ".deletable-edge-delete-btn { width: 20px; height: 20px; border: 0px solid #ffff…" at bounding box center [221, 104] width 209 height 154
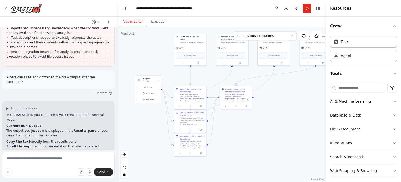
drag, startPoint x: 268, startPoint y: 112, endPoint x: 264, endPoint y: 131, distance: 20.1
click at [266, 134] on div ".deletable-edge-delete-btn { width: 20px; height: 20px; border: 0px solid #ffff…" at bounding box center [221, 104] width 209 height 154
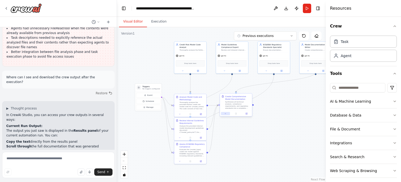
click at [225, 113] on icon at bounding box center [226, 113] width 2 height 2
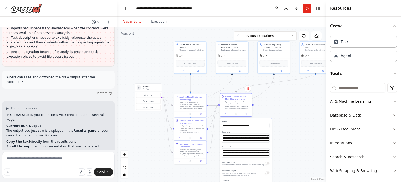
click at [226, 116] on div "Create Comprehensive Model Documentation Synthesize all technical analysis, com…" at bounding box center [236, 104] width 33 height 23
click at [293, 109] on div ".deletable-edge-delete-btn { width: 20px; height: 20px; border: 0px solid #ffff…" at bounding box center [221, 104] width 209 height 154
click at [296, 120] on div ".deletable-edge-delete-btn { width: 20px; height: 20px; border: 0px solid #ffff…" at bounding box center [221, 104] width 209 height 154
click at [226, 116] on div "**********" at bounding box center [236, 104] width 33 height 23
click at [247, 114] on icon at bounding box center [246, 113] width 2 height 2
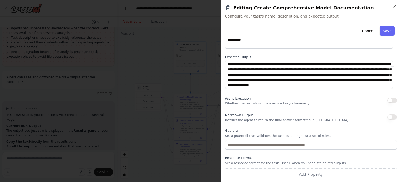
scroll to position [54, 0]
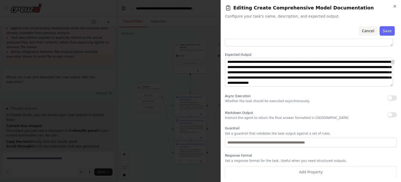
click at [366, 32] on button "Cancel" at bounding box center [368, 30] width 19 height 9
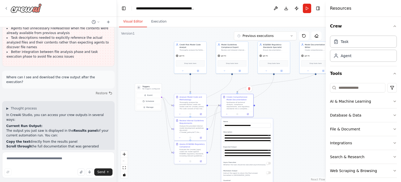
click at [9, 8] on div at bounding box center [23, 7] width 38 height 9
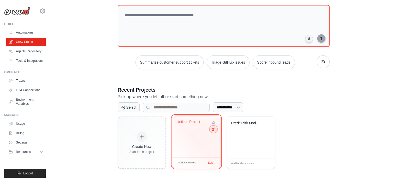
click at [212, 129] on icon at bounding box center [212, 128] width 3 height 3
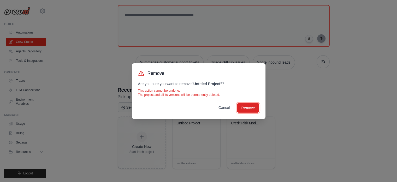
drag, startPoint x: 243, startPoint y: 107, endPoint x: 227, endPoint y: 108, distance: 16.5
click at [243, 107] on button "Remove" at bounding box center [248, 107] width 22 height 9
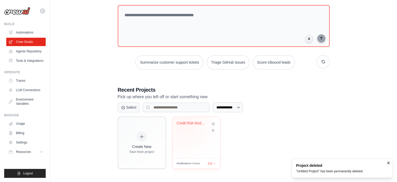
click at [185, 123] on div "Credit Risk Model Documentation & C..." at bounding box center [193, 123] width 32 height 5
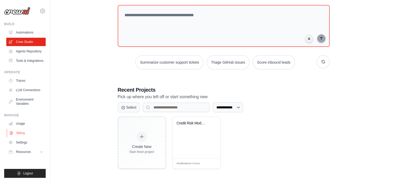
click at [21, 133] on link "Billing" at bounding box center [26, 132] width 39 height 8
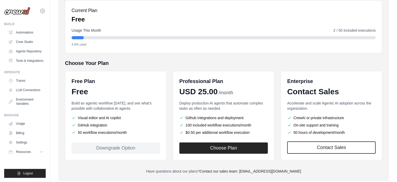
scroll to position [71, 0]
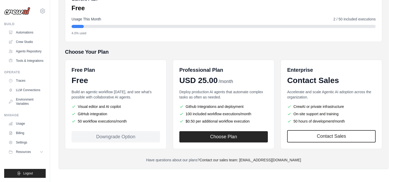
drag, startPoint x: 115, startPoint y: 136, endPoint x: 103, endPoint y: 123, distance: 17.4
click at [115, 135] on div "Downgrade Option" at bounding box center [116, 136] width 89 height 11
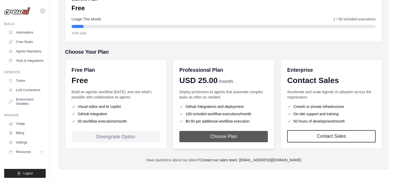
click at [222, 136] on button "Choose Plan" at bounding box center [223, 136] width 89 height 11
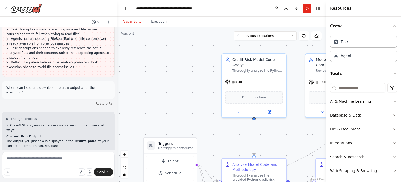
scroll to position [2911, 0]
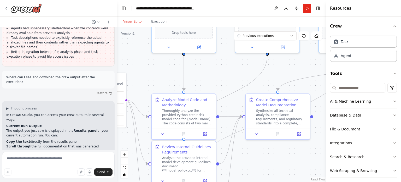
drag, startPoint x: 191, startPoint y: 95, endPoint x: 116, endPoint y: 27, distance: 100.9
click at [116, 27] on div "Create a crew that helps organize your personal projects, sets reminders for im…" at bounding box center [200, 91] width 401 height 182
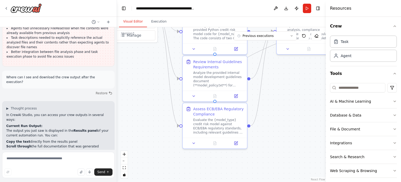
drag, startPoint x: 282, startPoint y: 159, endPoint x: 325, endPoint y: 83, distance: 87.5
click at [325, 83] on div "Create a crew that helps organize your personal projects, sets reminders for im…" at bounding box center [200, 91] width 401 height 182
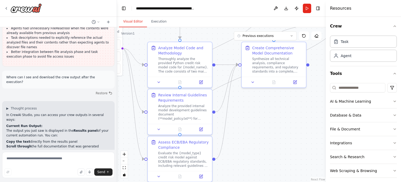
drag, startPoint x: 291, startPoint y: 106, endPoint x: 257, endPoint y: 139, distance: 48.0
click at [257, 139] on div ".deletable-edge-delete-btn { width: 20px; height: 20px; border: 0px solid #ffff…" at bounding box center [221, 104] width 209 height 154
click at [124, 160] on button "zoom out" at bounding box center [124, 160] width 7 height 7
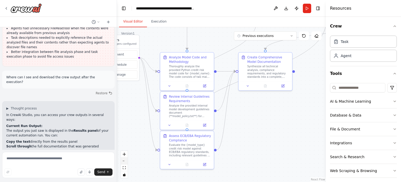
click at [124, 160] on button "zoom out" at bounding box center [124, 160] width 7 height 7
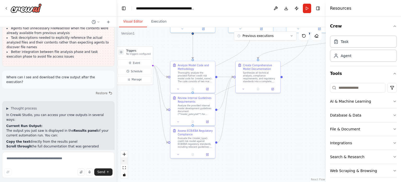
click at [124, 160] on button "zoom out" at bounding box center [124, 160] width 7 height 7
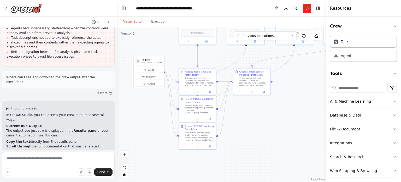
click at [124, 160] on button "zoom out" at bounding box center [124, 160] width 7 height 7
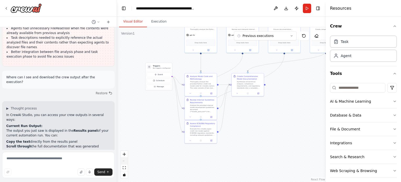
click at [124, 160] on div "React Flow controls" at bounding box center [124, 163] width 7 height 27
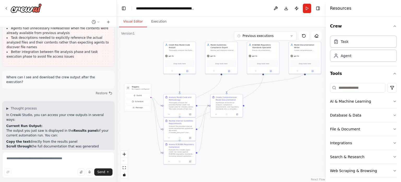
drag, startPoint x: 292, startPoint y: 110, endPoint x: 274, endPoint y: 124, distance: 22.5
click at [274, 124] on div ".deletable-edge-delete-btn { width: 20px; height: 20px; border: 0px solid #ffff…" at bounding box center [221, 104] width 209 height 154
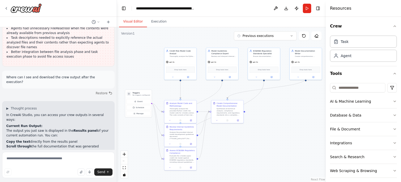
drag, startPoint x: 273, startPoint y: 131, endPoint x: 274, endPoint y: 137, distance: 6.1
click at [274, 137] on div ".deletable-edge-delete-btn { width: 20px; height: 20px; border: 0px solid #ffff…" at bounding box center [221, 104] width 209 height 154
click at [49, 159] on textarea at bounding box center [58, 164] width 113 height 26
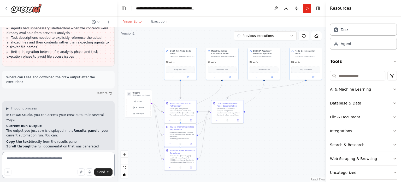
scroll to position [17, 0]
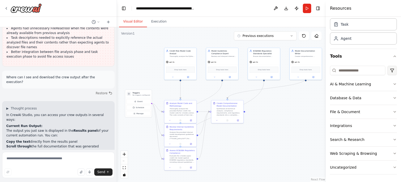
click at [388, 71] on html "Create a crew that helps organize your personal projects, sets reminders for im…" at bounding box center [200, 91] width 401 height 182
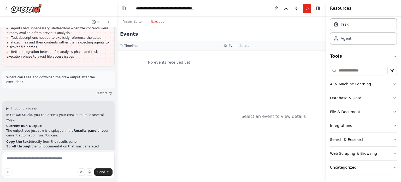
click at [158, 20] on button "Execution" at bounding box center [159, 21] width 24 height 11
click at [394, 111] on icon "button" at bounding box center [395, 111] width 2 height 1
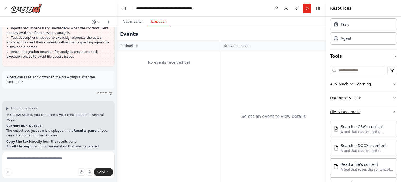
click at [393, 111] on icon "button" at bounding box center [395, 111] width 4 height 4
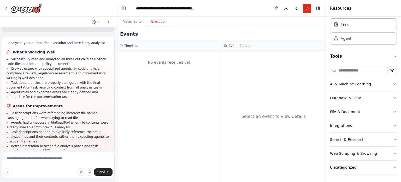
scroll to position [2806, 0]
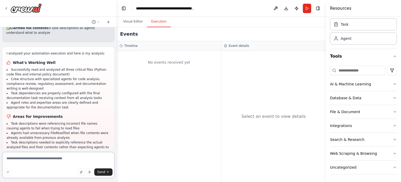
click at [52, 159] on textarea at bounding box center [58, 164] width 113 height 26
click at [394, 56] on icon "button" at bounding box center [395, 56] width 2 height 1
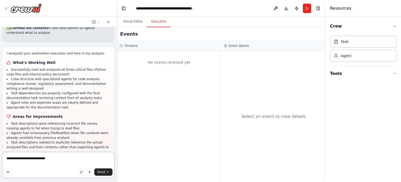
click at [56, 159] on textarea "**********" at bounding box center [58, 164] width 113 height 26
type textarea "**********"
click at [103, 173] on span "Send" at bounding box center [101, 171] width 8 height 4
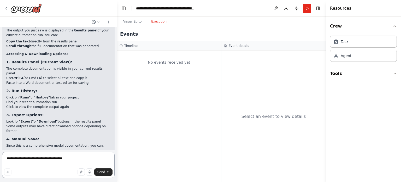
scroll to position [3028, 0]
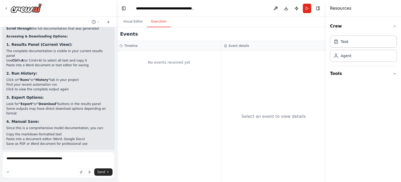
click at [161, 22] on button "Execution" at bounding box center [159, 21] width 24 height 11
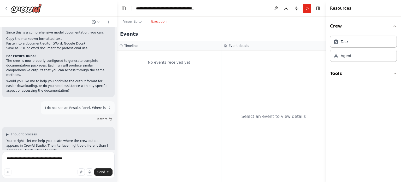
scroll to position [3133, 0]
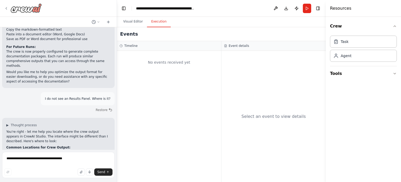
click at [11, 9] on img at bounding box center [25, 7] width 31 height 9
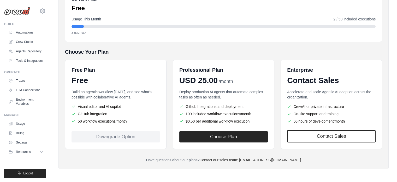
scroll to position [19, 0]
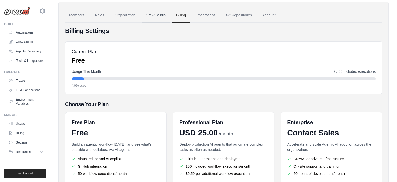
click at [156, 13] on link "Crew Studio" at bounding box center [156, 15] width 28 height 14
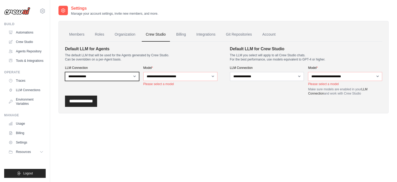
click at [135, 78] on select "**********" at bounding box center [102, 76] width 74 height 9
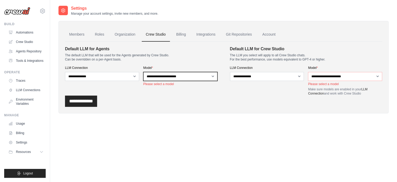
click at [213, 77] on select "**********" at bounding box center [180, 76] width 74 height 9
select select "**********"
click at [143, 72] on select "**********" at bounding box center [180, 76] width 74 height 9
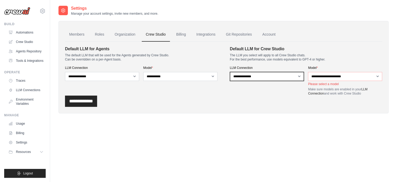
click at [299, 78] on select "**********" at bounding box center [267, 76] width 74 height 9
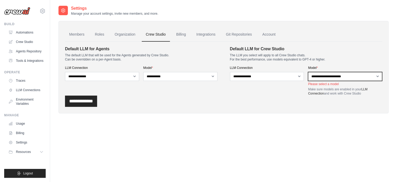
click at [378, 76] on select "**********" at bounding box center [345, 76] width 74 height 9
select select "**********"
click at [308, 72] on select "**********" at bounding box center [345, 76] width 74 height 9
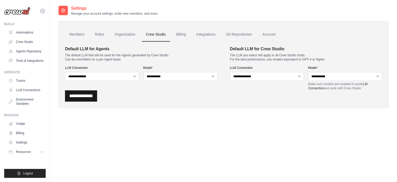
click at [90, 95] on input "**********" at bounding box center [81, 95] width 32 height 11
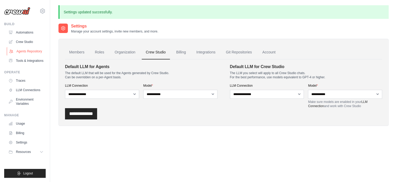
click at [30, 51] on link "Agents Repository" at bounding box center [26, 51] width 39 height 8
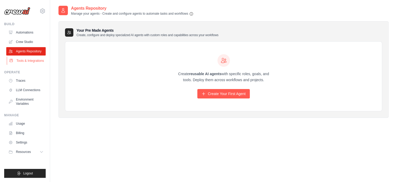
click at [28, 61] on link "Tools & Integrations" at bounding box center [26, 60] width 39 height 8
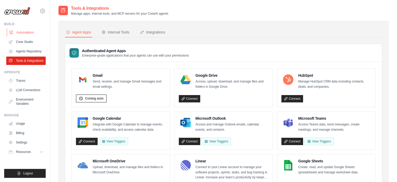
click at [19, 34] on link "Automations" at bounding box center [26, 32] width 39 height 8
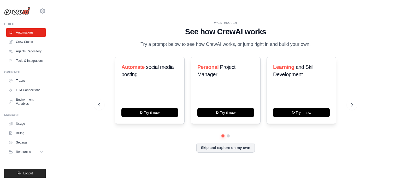
click at [21, 10] on img at bounding box center [17, 11] width 26 height 8
click at [25, 31] on link "Automations" at bounding box center [26, 32] width 39 height 8
click at [25, 42] on link "Crew Studio" at bounding box center [26, 42] width 39 height 8
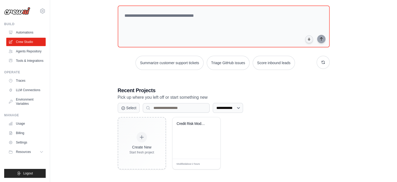
scroll to position [28, 0]
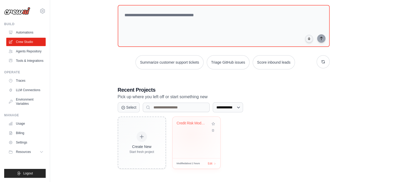
click at [191, 133] on div "Credit Risk Model Documentation & C..." at bounding box center [197, 136] width 48 height 41
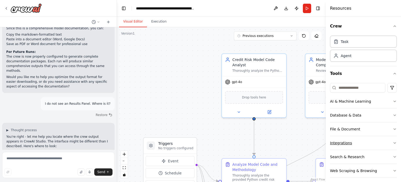
scroll to position [3133, 0]
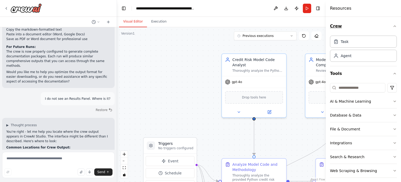
click at [393, 27] on icon "button" at bounding box center [395, 26] width 4 height 4
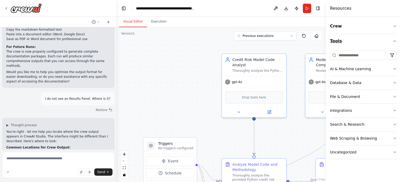
click at [395, 40] on icon "button" at bounding box center [395, 41] width 4 height 4
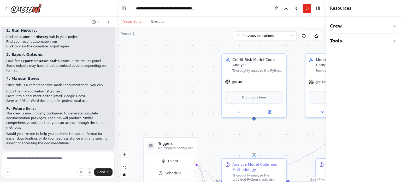
scroll to position [3081, 0]
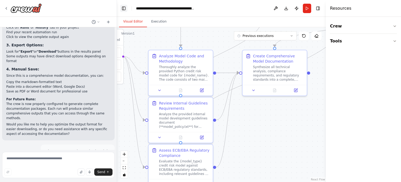
drag, startPoint x: 197, startPoint y: 113, endPoint x: 124, endPoint y: 5, distance: 130.7
click at [124, 5] on main "**********" at bounding box center [221, 91] width 209 height 182
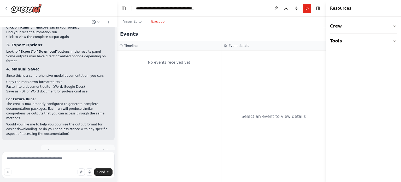
click at [159, 24] on button "Execution" at bounding box center [159, 21] width 24 height 11
